Goal: Transaction & Acquisition: Book appointment/travel/reservation

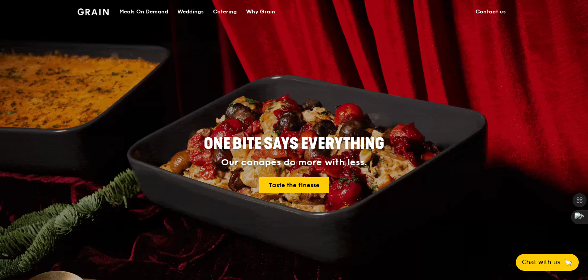
click at [224, 9] on div "Catering" at bounding box center [225, 11] width 24 height 23
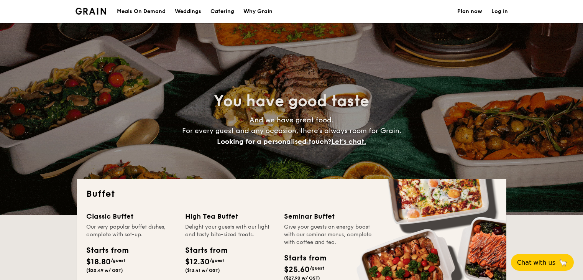
select select
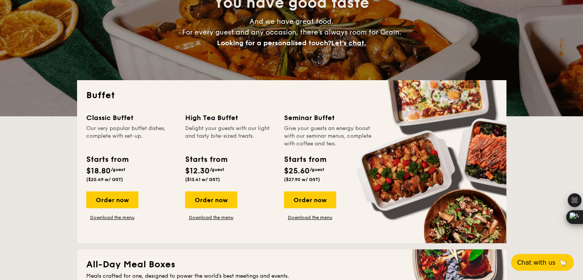
scroll to position [115, 0]
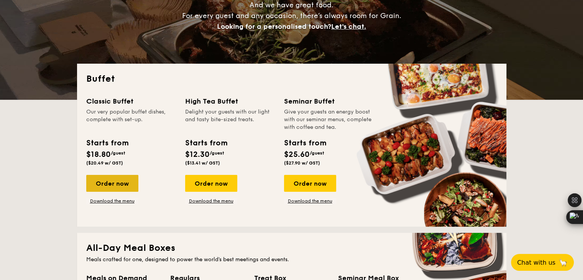
click at [127, 183] on div "Order now" at bounding box center [112, 183] width 52 height 17
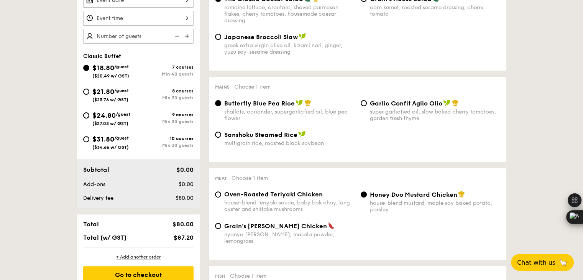
scroll to position [269, 0]
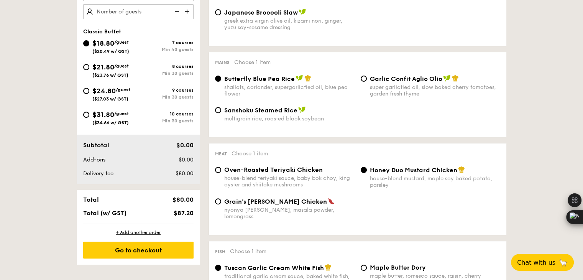
click at [292, 180] on div "house-blend teriyaki sauce, baby bok choy, king oyster and shiitake mushrooms" at bounding box center [289, 181] width 130 height 13
click at [221, 173] on input "Oven-Roasted Teriyaki Chicken house-blend teriyaki sauce, baby bok choy, king o…" at bounding box center [218, 170] width 6 height 6
radio input "true"
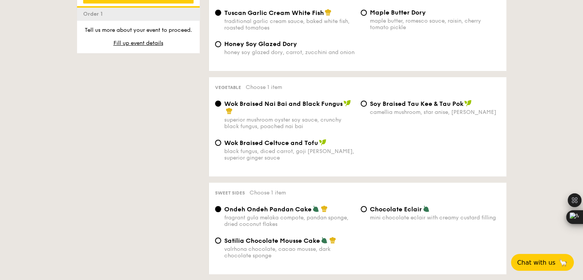
scroll to position [575, 0]
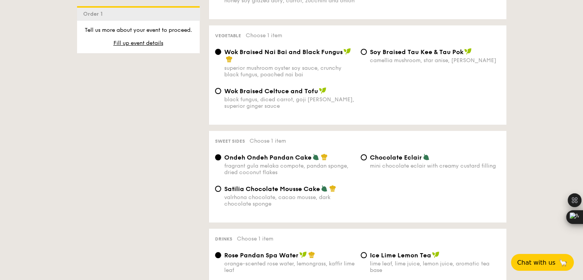
click at [305, 192] on span "Satilia Chocolate Mousse Cake" at bounding box center [272, 188] width 96 height 7
click at [221, 192] on input "Satilia Chocolate Mousse Cake valrhona chocolate, cacao mousse, dark chocolate …" at bounding box center [218, 189] width 6 height 6
radio input "true"
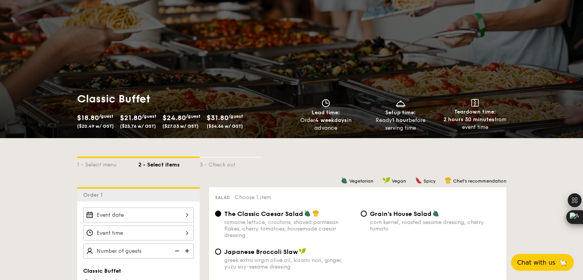
scroll to position [0, 0]
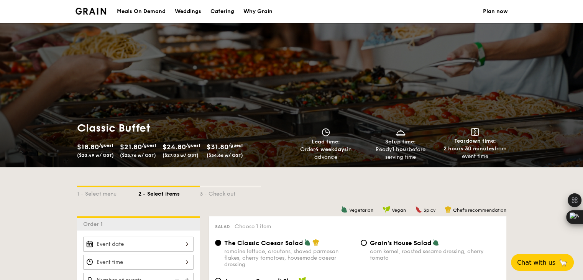
select select
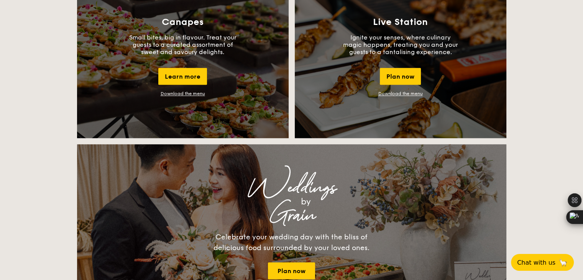
scroll to position [767, 0]
